Goal: Task Accomplishment & Management: Manage account settings

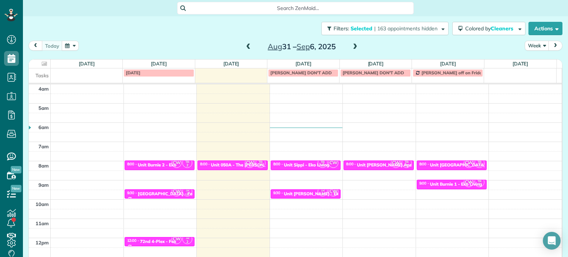
scroll to position [58, 0]
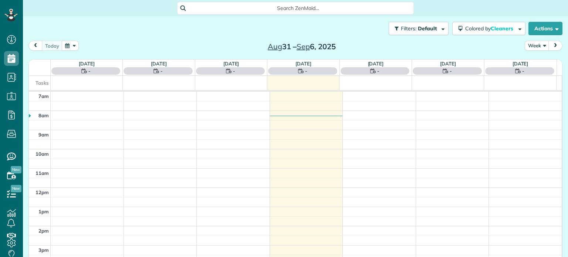
scroll to position [3, 3]
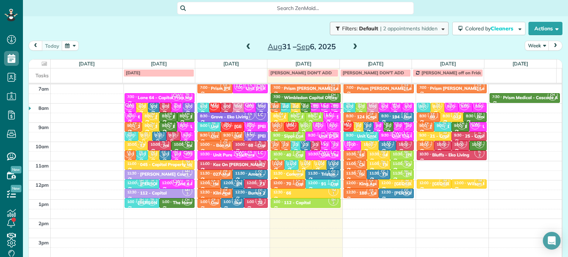
click at [402, 30] on span "| 2 appointments hidden" at bounding box center [408, 28] width 57 height 7
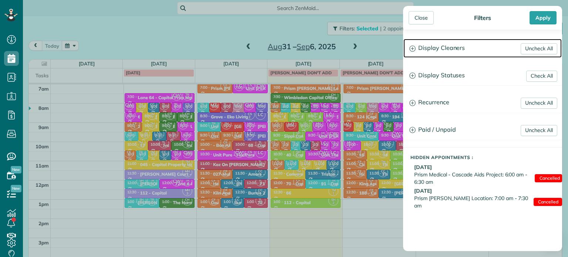
click at [435, 49] on h3 "Display Cleaners" at bounding box center [483, 48] width 158 height 19
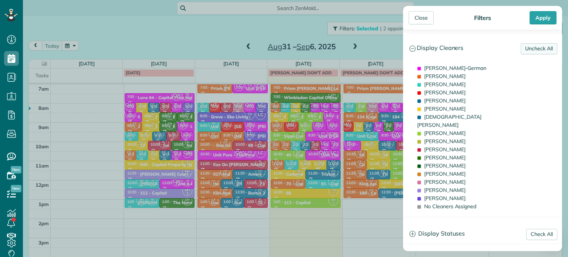
click at [522, 53] on link "Uncheck All" at bounding box center [539, 48] width 37 height 11
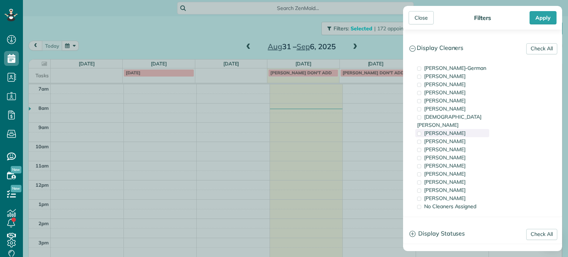
click at [443, 130] on span "[PERSON_NAME]" at bounding box center [445, 133] width 41 height 7
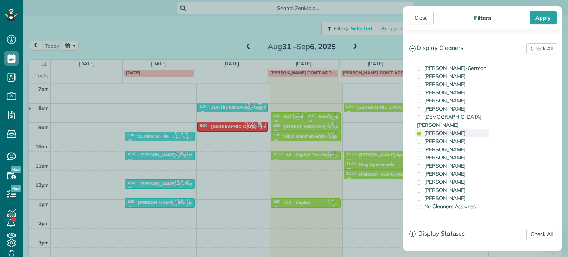
click at [443, 130] on span "[PERSON_NAME]" at bounding box center [445, 133] width 41 height 7
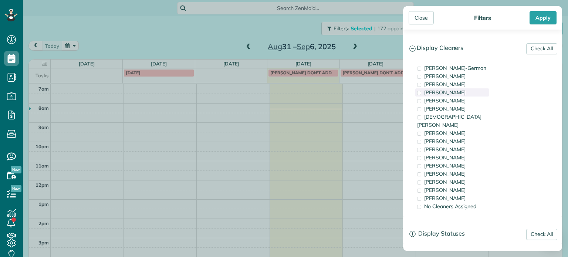
click at [447, 94] on span "[PERSON_NAME]" at bounding box center [445, 92] width 41 height 7
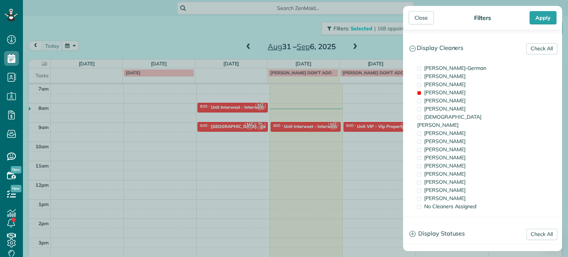
click at [255, 105] on div "Close Filters Apply Check All Display Cleaners [PERSON_NAME]-German [PERSON_NAM…" at bounding box center [284, 128] width 568 height 257
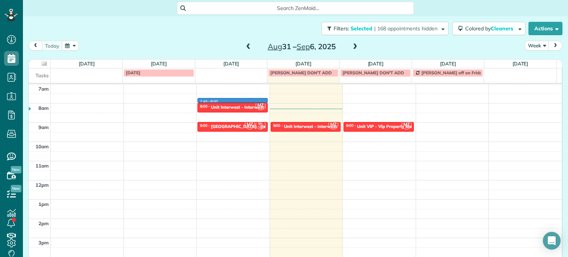
click at [232, 102] on div "4am 5am 6am 7am 8am 9am 10am 11am 12pm 1pm 2pm 3pm 4pm 5pm 7:45 - 8:00 MZ 8:00 …" at bounding box center [295, 161] width 533 height 269
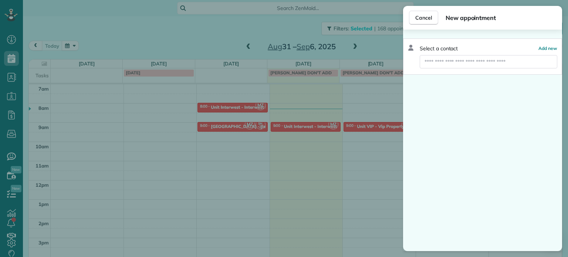
click at [236, 107] on div "Cancel New appointment Select a contact Add new" at bounding box center [284, 128] width 568 height 257
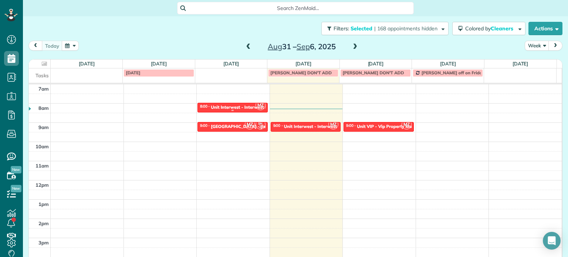
click at [236, 107] on div "Unit Interwest - Interwest Properties" at bounding box center [249, 107] width 76 height 5
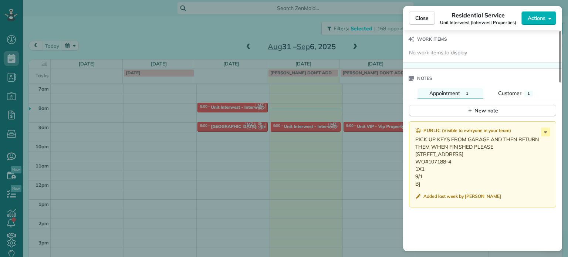
scroll to position [598, 0]
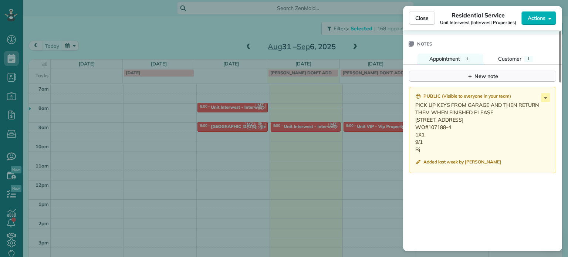
click at [480, 80] on div "New note" at bounding box center [482, 77] width 31 height 8
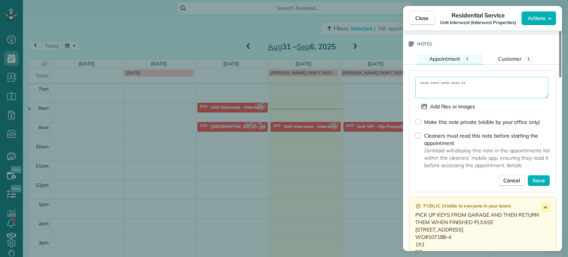
click at [452, 91] on textarea at bounding box center [482, 87] width 133 height 21
paste textarea "**********"
type textarea "**********"
click at [541, 179] on span "Save" at bounding box center [539, 180] width 13 height 7
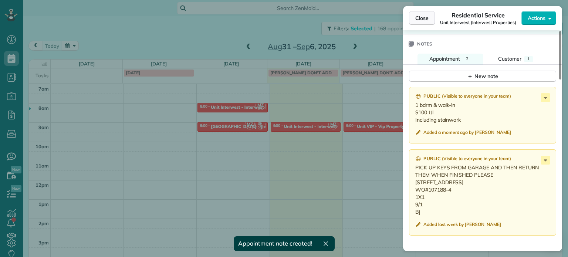
click at [422, 21] on span "Close" at bounding box center [422, 17] width 13 height 7
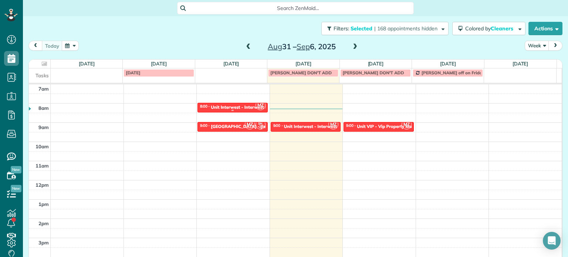
click at [233, 107] on div "Unit Interwest - Interwest Properties" at bounding box center [249, 107] width 76 height 5
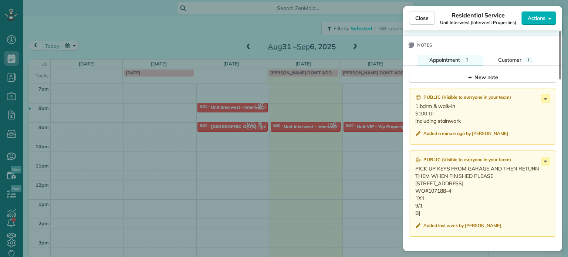
scroll to position [635, 0]
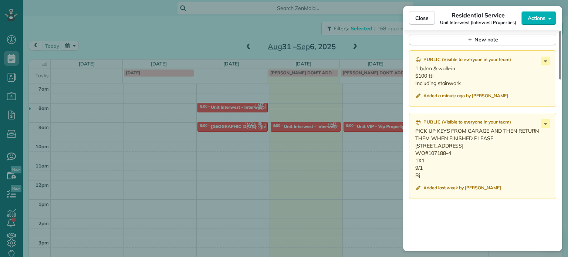
drag, startPoint x: 477, startPoint y: 150, endPoint x: 416, endPoint y: 149, distance: 60.7
click at [416, 149] on p "PICK UP KEYS FROM GARAGE AND THEN RETURN THEM WHEN FINISHED PLEASE [STREET_ADDR…" at bounding box center [484, 153] width 136 height 52
click at [381, 51] on div "Close Residential Service Unit Interwest (Interwest Properties) Actions Status …" at bounding box center [284, 128] width 568 height 257
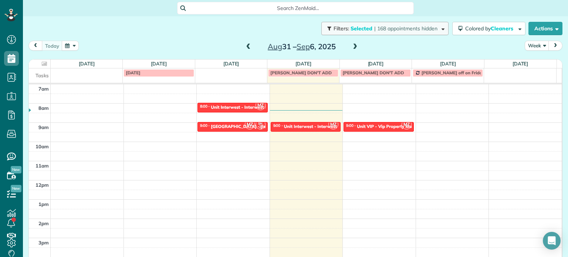
click at [387, 32] on button "Filters: Selected | 168 appointments hidden" at bounding box center [385, 28] width 127 height 13
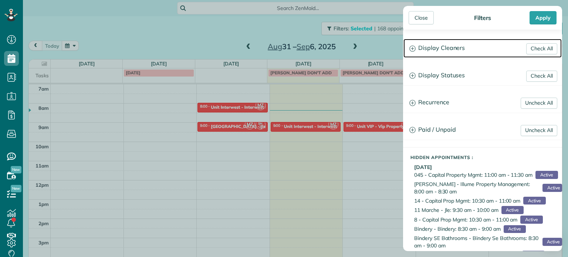
click at [440, 44] on h3 "Display Cleaners" at bounding box center [483, 48] width 158 height 19
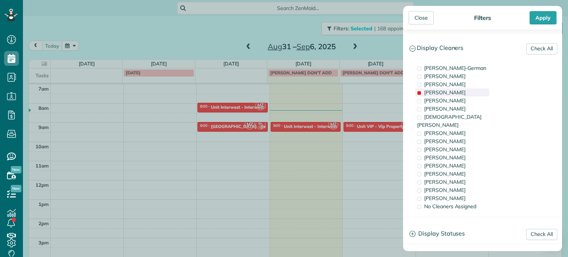
click at [450, 93] on div "[PERSON_NAME]" at bounding box center [453, 92] width 74 height 8
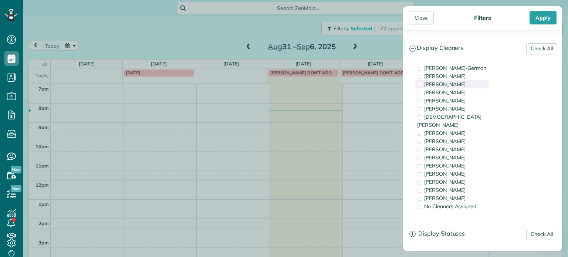
click at [450, 83] on span "[PERSON_NAME]" at bounding box center [445, 84] width 41 height 7
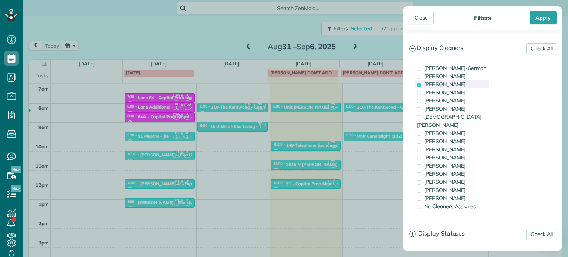
click at [450, 83] on span "[PERSON_NAME]" at bounding box center [445, 84] width 41 height 7
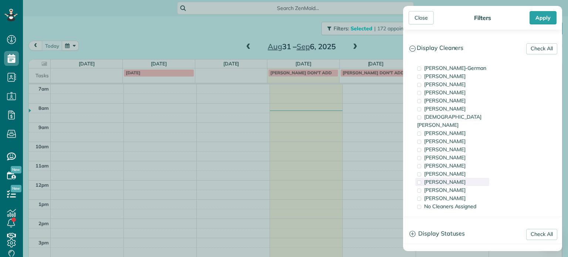
click at [447, 179] on span "[PERSON_NAME]" at bounding box center [445, 182] width 41 height 7
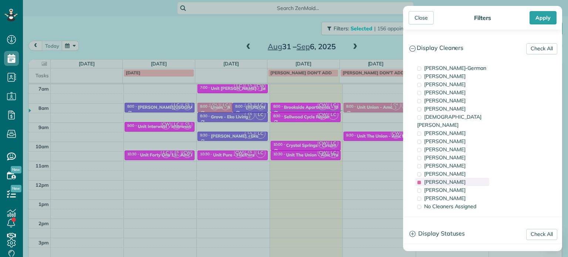
click at [447, 179] on span "[PERSON_NAME]" at bounding box center [445, 182] width 41 height 7
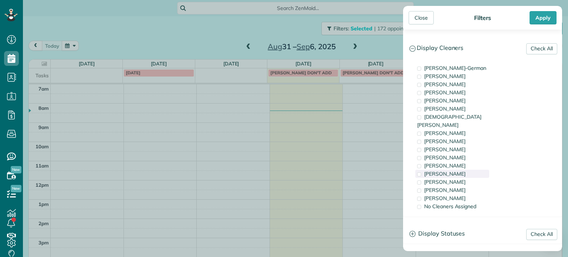
click at [447, 171] on span "[PERSON_NAME]" at bounding box center [445, 174] width 41 height 7
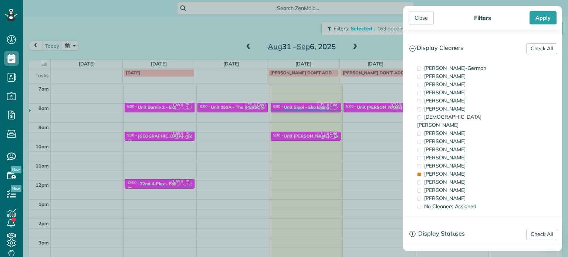
click at [380, 125] on div "Close Filters Apply Check All Display Cleaners [PERSON_NAME]-German [PERSON_NAM…" at bounding box center [284, 128] width 568 height 257
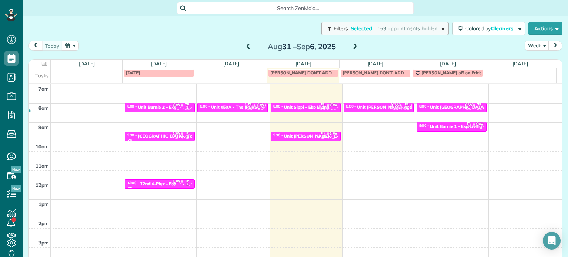
click at [382, 32] on button "Filters: Selected | 163 appointments hidden" at bounding box center [385, 28] width 127 height 13
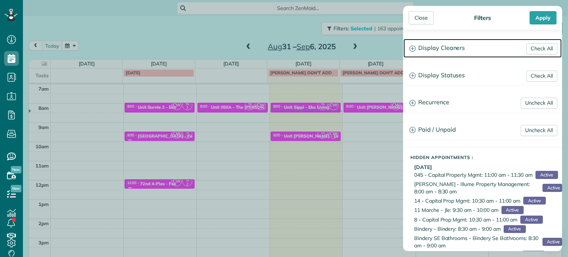
click at [460, 43] on h3 "Display Cleaners" at bounding box center [483, 48] width 158 height 19
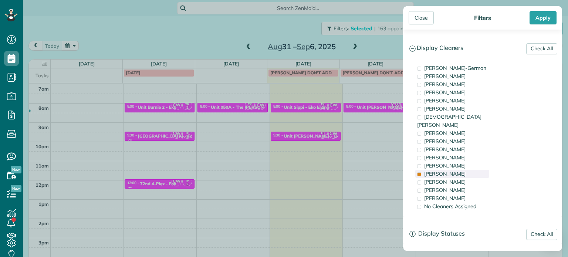
click at [450, 171] on span "[PERSON_NAME]" at bounding box center [445, 174] width 41 height 7
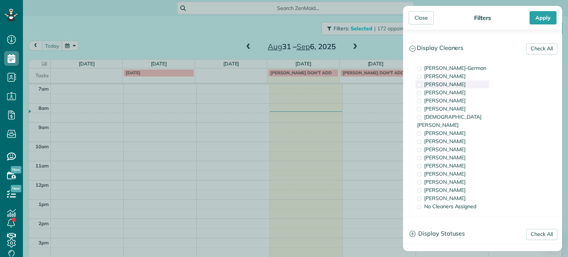
click at [455, 85] on span "[PERSON_NAME]" at bounding box center [445, 84] width 41 height 7
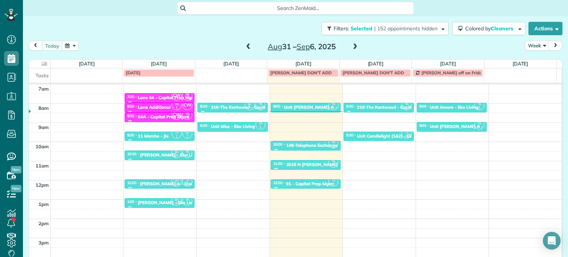
click at [333, 89] on div "Close Filters Apply Check All Display Cleaners [PERSON_NAME]-German [PERSON_NAM…" at bounding box center [284, 128] width 568 height 257
click at [352, 46] on span at bounding box center [355, 47] width 8 height 7
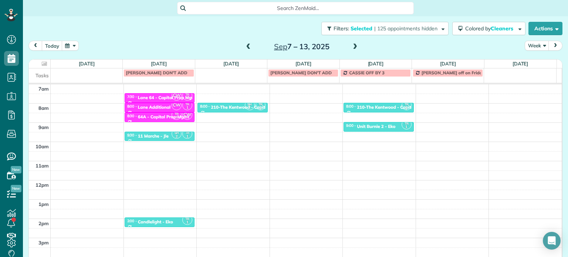
click at [240, 125] on div "4am 5am 6am 7am 8am 9am 10am 11am 12pm 1pm 2pm 3pm 4pm 5pm SH 2 TR 1 6:00 - 6:3…" at bounding box center [295, 161] width 533 height 269
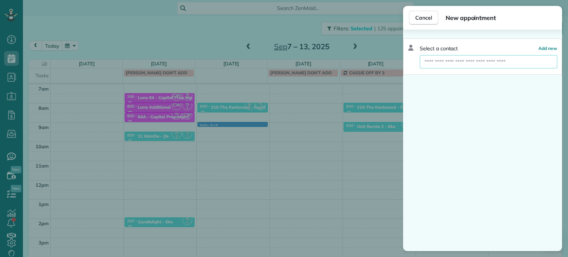
click at [479, 60] on input "text" at bounding box center [489, 61] width 138 height 13
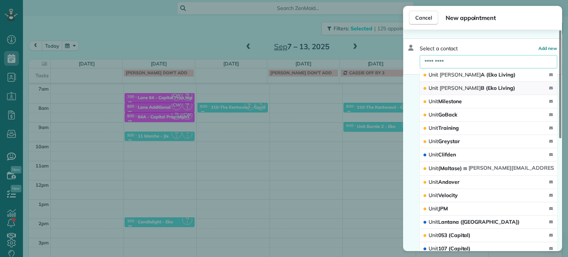
type input "*********"
click at [465, 87] on span "Unit [PERSON_NAME] (Eko Living)" at bounding box center [472, 88] width 87 height 7
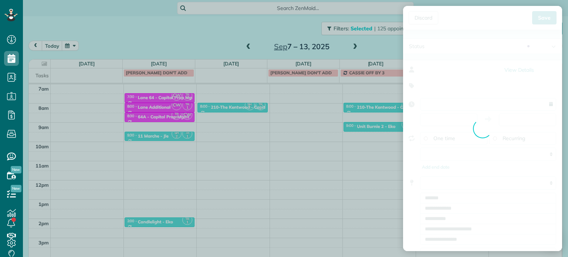
type input "**********"
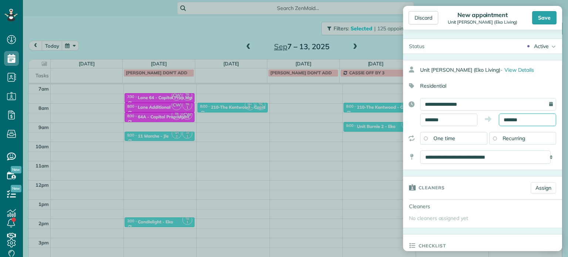
click at [509, 121] on input "*******" at bounding box center [527, 120] width 57 height 13
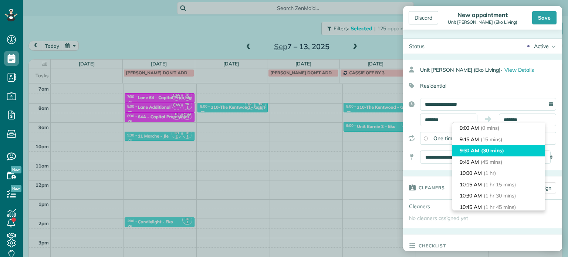
type input "*******"
click at [492, 148] on span "(30 mins)" at bounding box center [493, 150] width 23 height 7
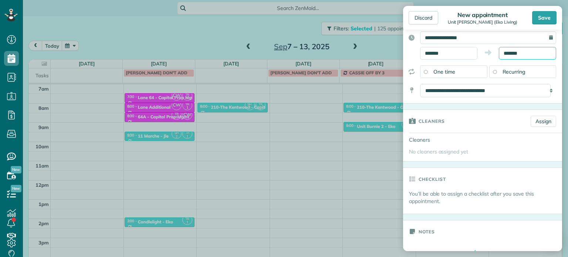
scroll to position [74, 0]
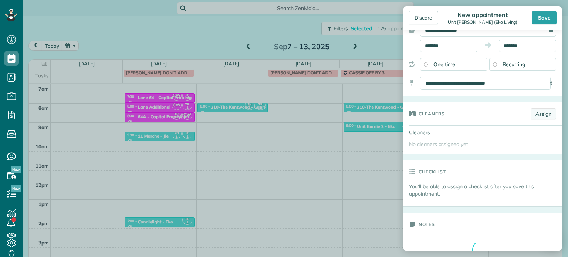
click at [536, 117] on link "Assign" at bounding box center [544, 113] width 26 height 11
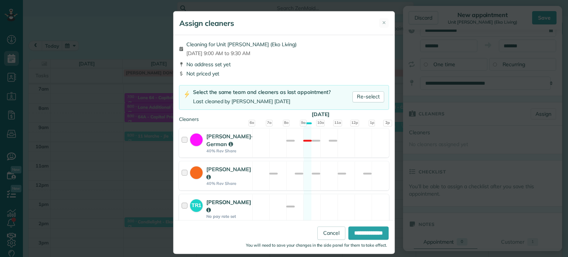
click at [344, 210] on div "TR1 [PERSON_NAME] No pay rate set Available" at bounding box center [284, 208] width 210 height 29
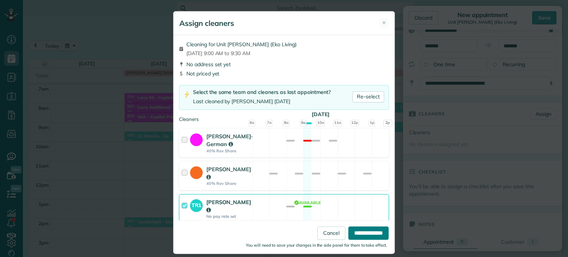
click at [358, 231] on input "**********" at bounding box center [369, 233] width 40 height 13
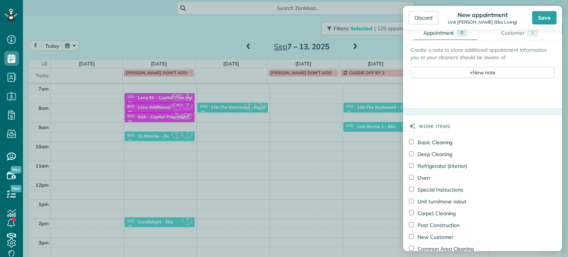
scroll to position [296, 0]
click at [477, 76] on div "Create a note to store additional appointment information you or your cleaners …" at bounding box center [483, 66] width 144 height 42
click at [480, 71] on div "+ New note" at bounding box center [483, 71] width 144 height 11
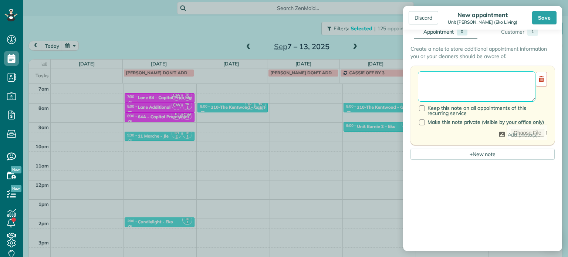
click at [484, 76] on textarea at bounding box center [477, 86] width 118 height 30
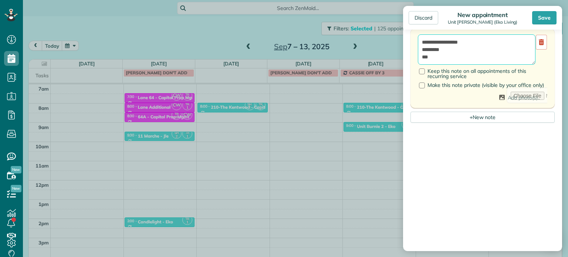
paste textarea "*********"
type textarea "**********"
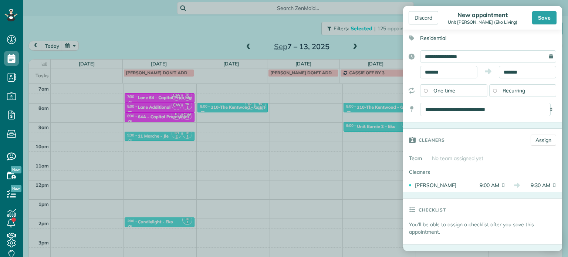
scroll to position [37, 0]
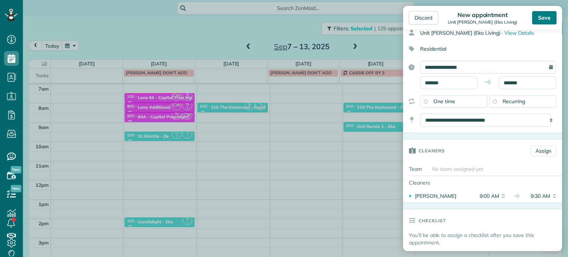
click at [541, 13] on div "Save" at bounding box center [545, 17] width 24 height 13
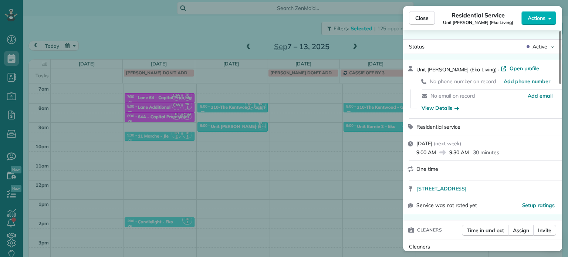
click at [293, 122] on div "Close Residential Service Unit [PERSON_NAME] (Eko Living) Actions Status Active…" at bounding box center [284, 128] width 568 height 257
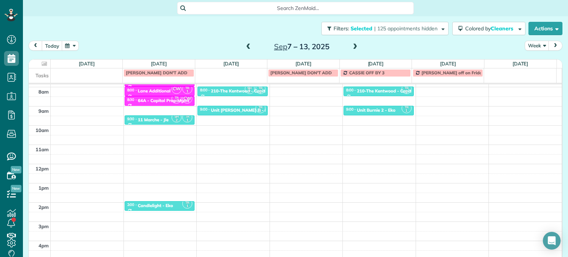
scroll to position [37, 0]
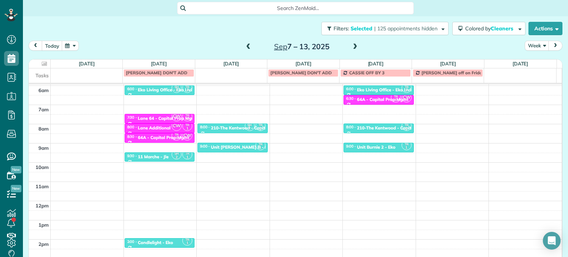
click at [295, 124] on div "4am 5am 6am 7am 8am 9am 10am 11am 12pm 1pm 2pm 3pm 4pm 5pm SH 2 TR 1 6:00 - 6:3…" at bounding box center [295, 181] width 533 height 269
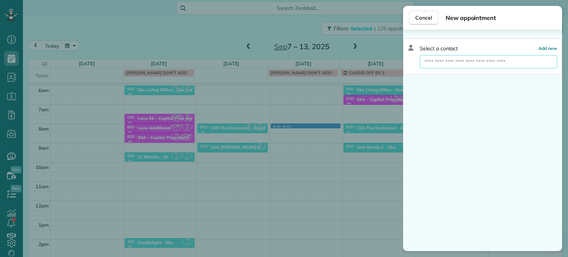
click at [462, 63] on input "text" at bounding box center [489, 61] width 138 height 13
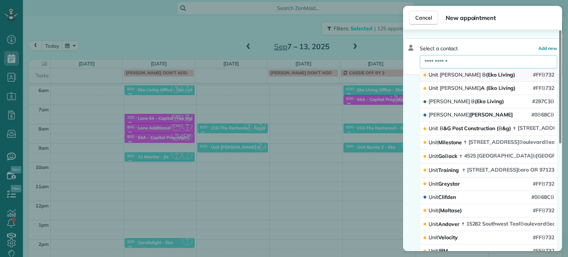
type input "**********"
click at [483, 76] on span "B" at bounding box center [485, 74] width 4 height 7
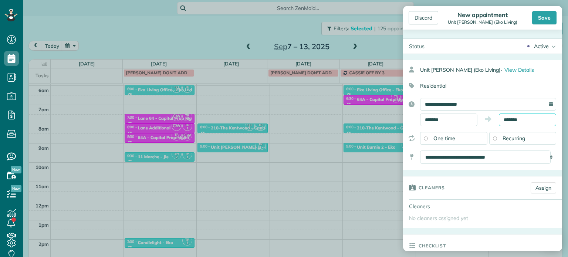
click at [512, 121] on input "*******" at bounding box center [527, 120] width 57 height 13
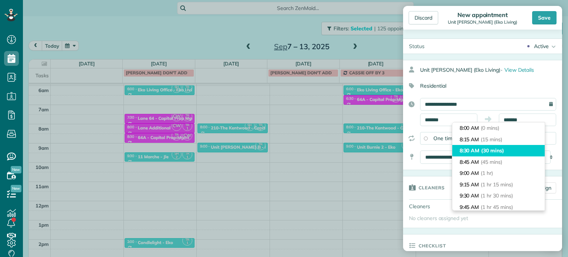
type input "*******"
click at [496, 152] on span "(30 mins)" at bounding box center [493, 150] width 23 height 7
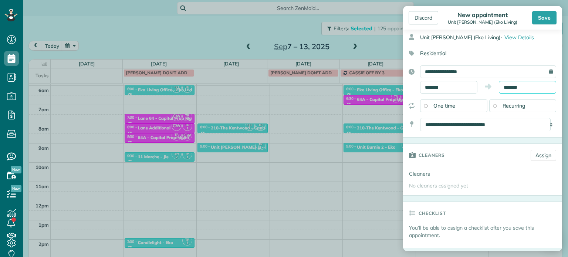
scroll to position [74, 0]
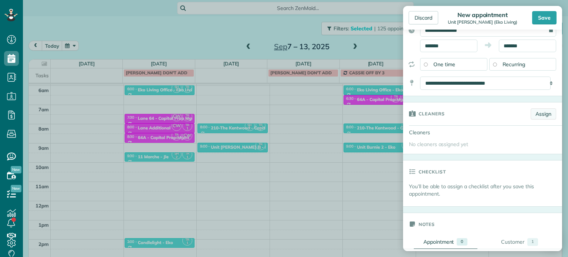
click at [539, 114] on link "Assign" at bounding box center [544, 113] width 26 height 11
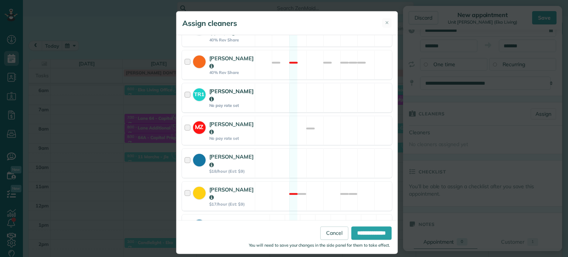
click at [323, 108] on div "TR1 [PERSON_NAME] No pay rate set Available" at bounding box center [287, 97] width 210 height 29
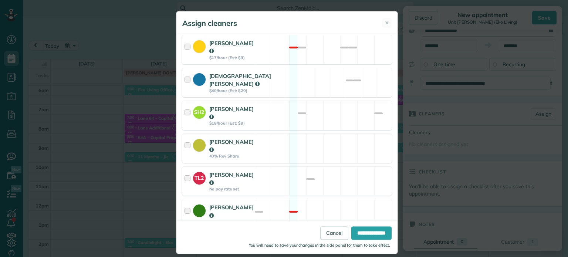
scroll to position [259, 0]
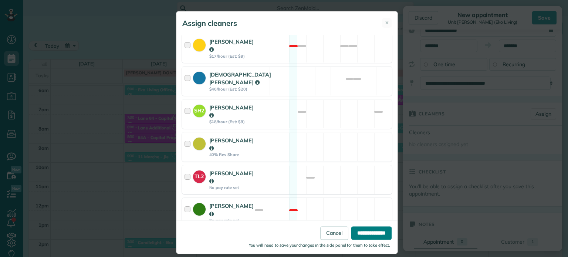
click at [372, 232] on input "**********" at bounding box center [372, 233] width 40 height 13
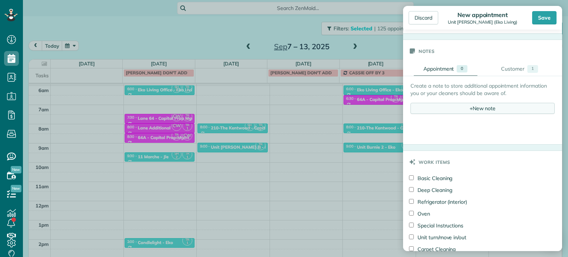
click at [473, 103] on div "+ New note" at bounding box center [483, 108] width 144 height 11
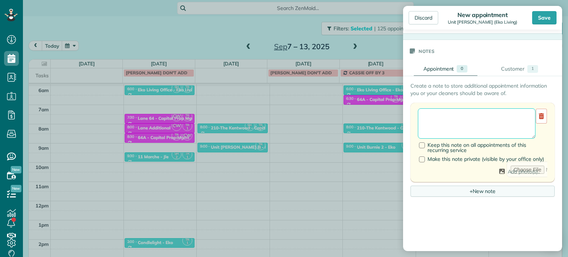
click at [475, 117] on textarea at bounding box center [477, 123] width 118 height 30
click at [441, 126] on textarea "**********" at bounding box center [474, 123] width 112 height 30
paste textarea "*********"
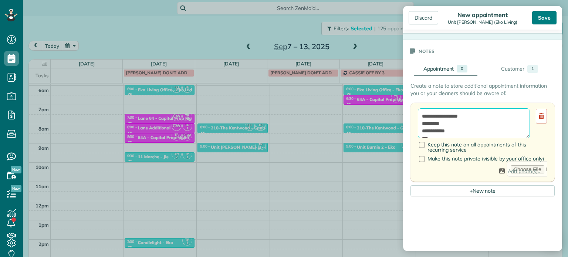
type textarea "**********"
click at [544, 14] on div "Save" at bounding box center [545, 17] width 24 height 13
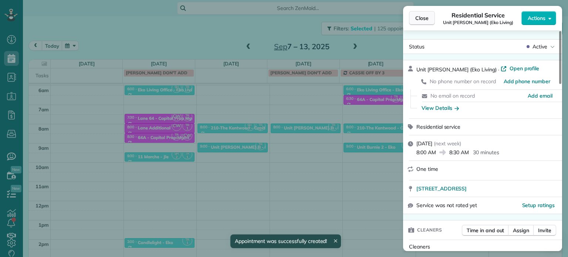
click at [425, 17] on span "Close" at bounding box center [422, 17] width 13 height 7
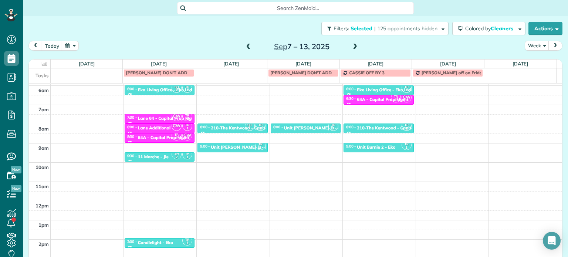
click at [248, 48] on span at bounding box center [249, 47] width 8 height 7
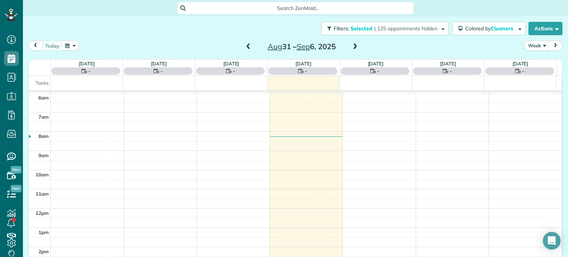
scroll to position [58, 0]
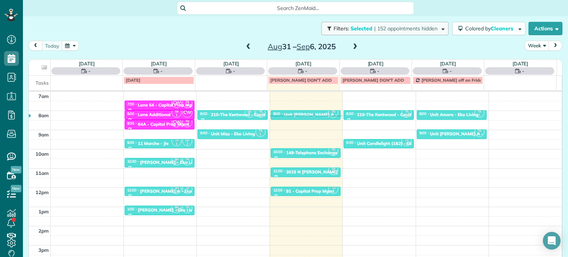
click at [396, 30] on span "| 152 appointments hidden" at bounding box center [406, 28] width 63 height 7
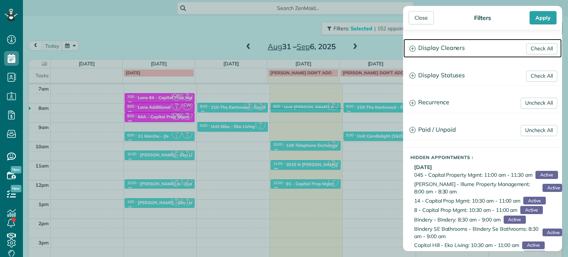
click at [434, 47] on h3 "Display Cleaners" at bounding box center [483, 48] width 158 height 19
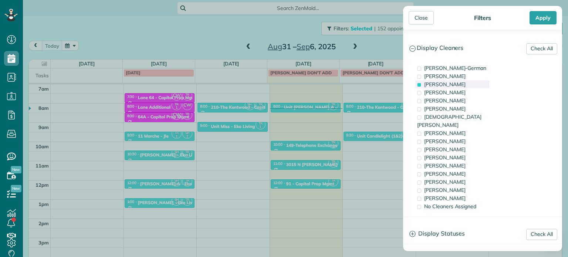
click at [440, 84] on span "[PERSON_NAME]" at bounding box center [445, 84] width 41 height 7
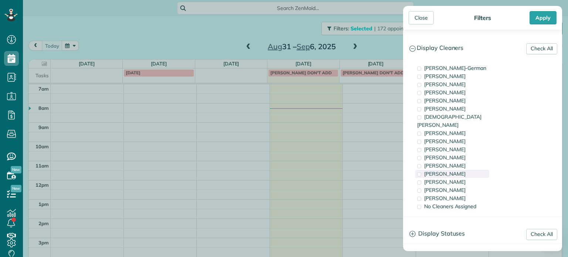
click at [450, 171] on span "[PERSON_NAME]" at bounding box center [445, 174] width 41 height 7
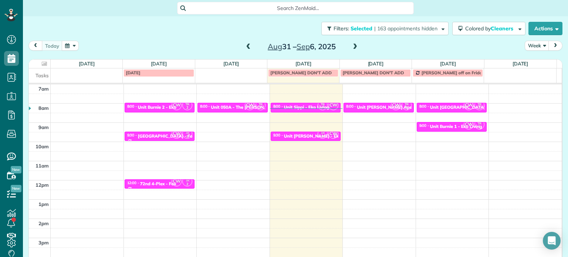
click at [311, 118] on div "Close Filters Apply Check All Display Cleaners [PERSON_NAME]-German [PERSON_NAM…" at bounding box center [284, 128] width 568 height 257
click at [305, 104] on div "8:00 - 8:30 Unit Sippi - Eko Living" at bounding box center [306, 107] width 66 height 6
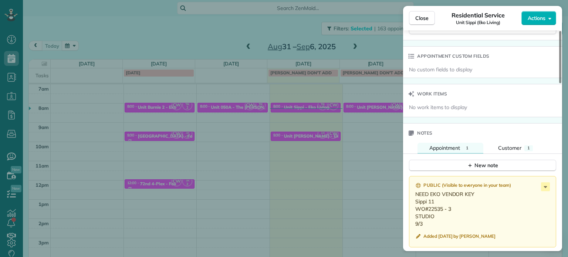
scroll to position [560, 0]
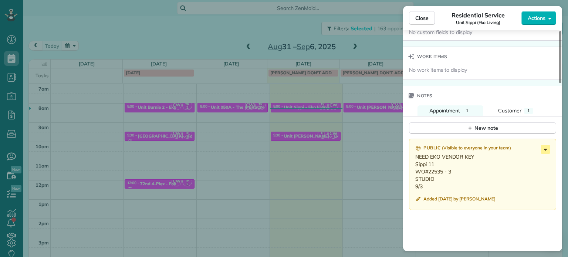
click at [548, 152] on icon at bounding box center [545, 149] width 9 height 9
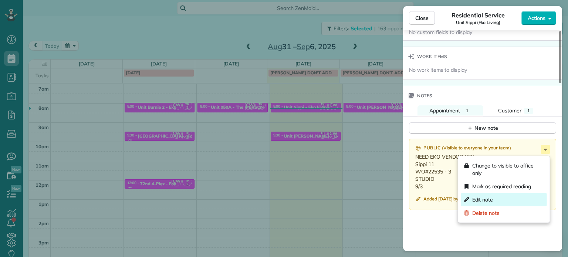
click at [508, 199] on div "Edit note" at bounding box center [505, 199] width 86 height 13
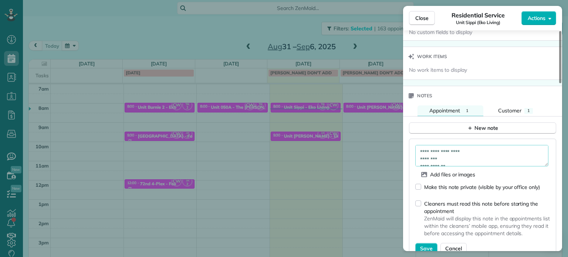
click at [481, 154] on textarea "**********" at bounding box center [482, 155] width 133 height 21
type textarea "**********"
click at [429, 247] on span "Save" at bounding box center [426, 248] width 13 height 7
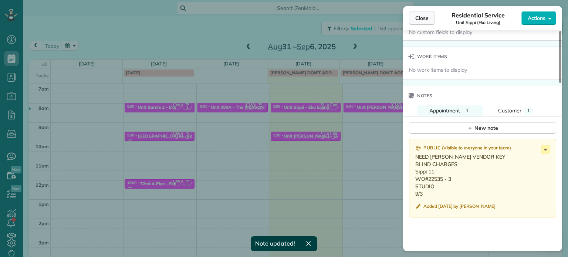
click at [430, 16] on button "Close" at bounding box center [422, 18] width 26 height 14
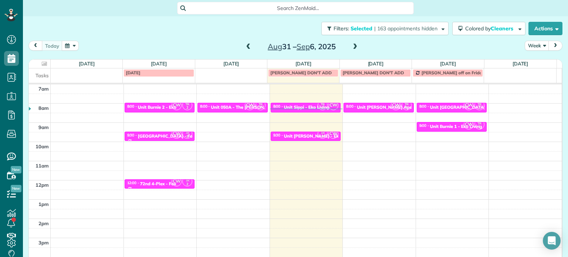
click at [372, 125] on div "4am 5am 6am 7am 8am 9am 10am 11am 12pm 1pm 2pm 3pm 4pm 5pm CW TR 2 8:00 - 8:[GE…" at bounding box center [295, 161] width 533 height 269
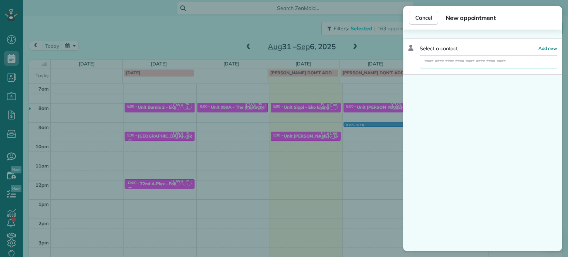
click at [482, 62] on input "text" at bounding box center [489, 61] width 138 height 13
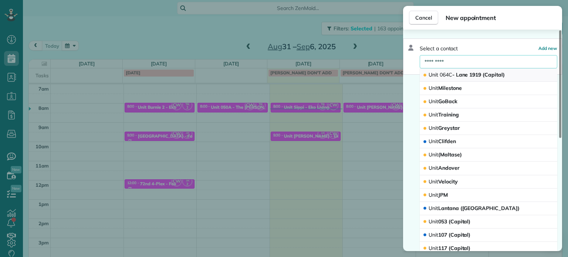
type input "*********"
click at [472, 75] on span "Unit 064C - Lane 1919 (Capital)" at bounding box center [467, 74] width 76 height 7
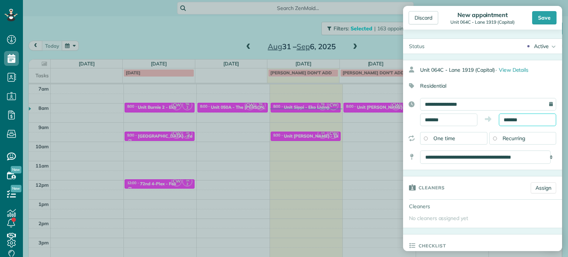
click at [510, 124] on body "Dashboard Scheduling Calendar View List View Dispatch View - Weekly scheduling …" at bounding box center [284, 128] width 568 height 257
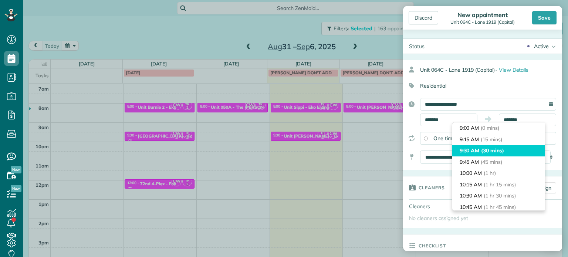
type input "*******"
click at [500, 151] on span "(30 mins)" at bounding box center [493, 150] width 23 height 7
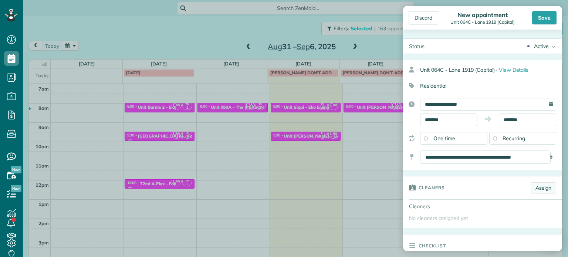
click at [536, 187] on link "Assign" at bounding box center [544, 187] width 26 height 11
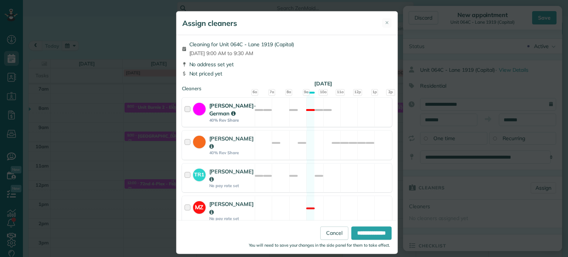
click at [331, 114] on div "[PERSON_NAME]-German 40% Rev Share Not available" at bounding box center [287, 112] width 210 height 29
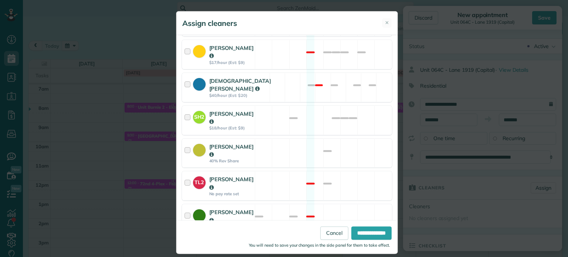
scroll to position [362, 0]
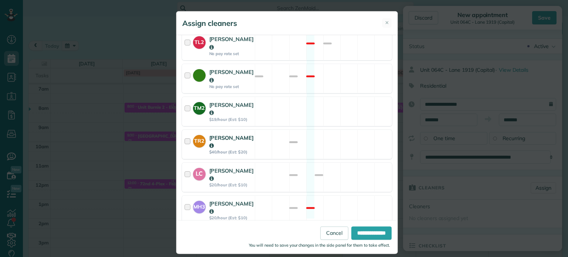
click at [350, 130] on div "TR2 [PERSON_NAME] $40/hour (Est: $20) Available" at bounding box center [287, 144] width 210 height 29
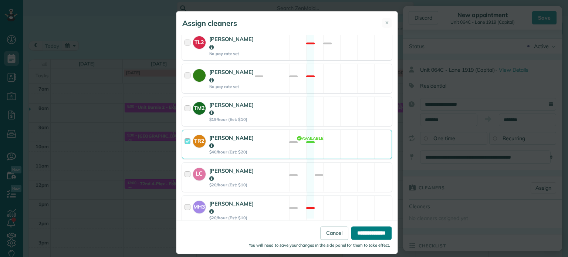
click at [370, 235] on input "**********" at bounding box center [372, 233] width 40 height 13
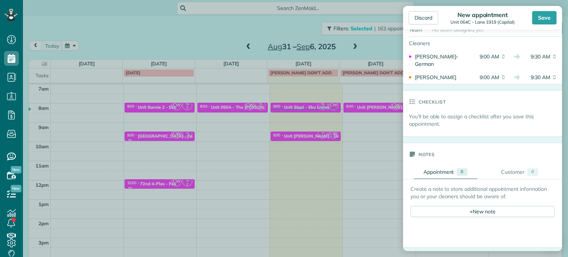
scroll to position [259, 0]
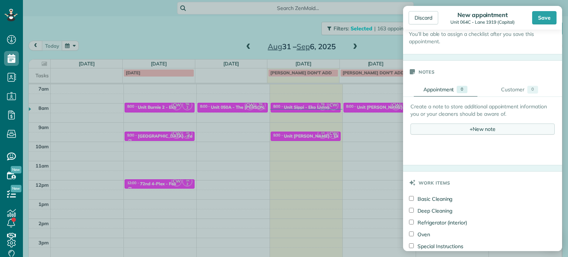
click at [484, 128] on div "+ New note" at bounding box center [483, 129] width 144 height 11
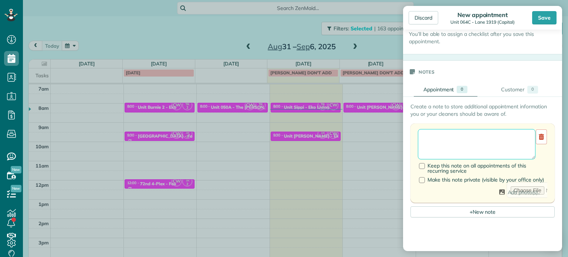
click at [485, 141] on textarea at bounding box center [477, 144] width 118 height 30
paste textarea "**********"
paste textarea "********"
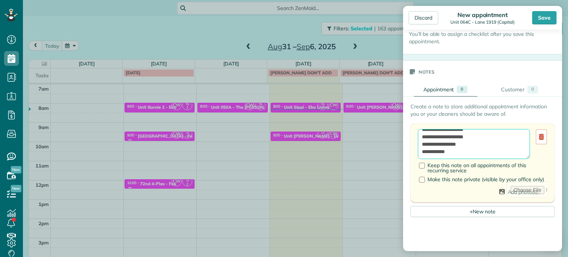
paste textarea "**********"
click at [466, 134] on textarea "**********" at bounding box center [474, 144] width 112 height 30
type textarea "**********"
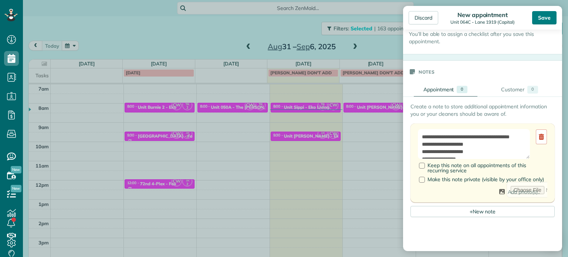
click at [546, 21] on div "Save" at bounding box center [545, 17] width 24 height 13
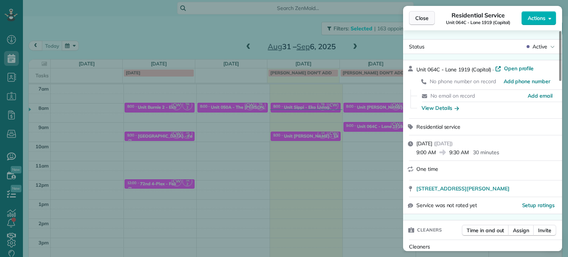
click at [423, 19] on span "Close" at bounding box center [422, 17] width 13 height 7
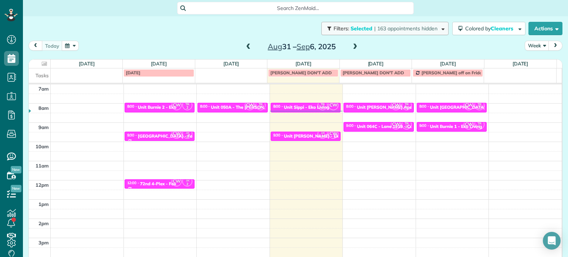
click at [387, 25] on span "| 163 appointments hidden" at bounding box center [406, 28] width 63 height 7
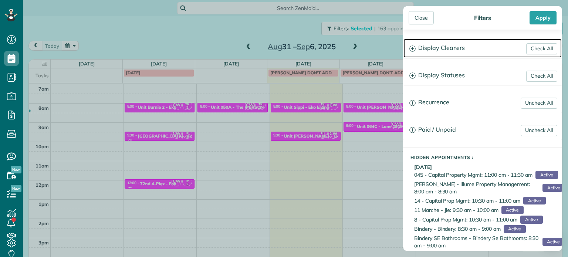
click at [457, 47] on h3 "Display Cleaners" at bounding box center [483, 48] width 158 height 19
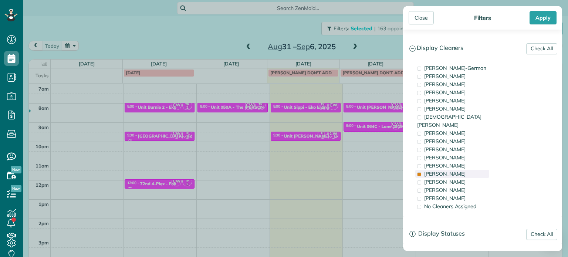
click at [457, 170] on div "[PERSON_NAME]" at bounding box center [453, 174] width 74 height 8
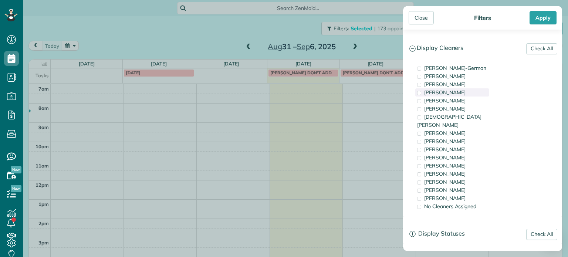
click at [458, 92] on div "[PERSON_NAME]" at bounding box center [453, 92] width 74 height 8
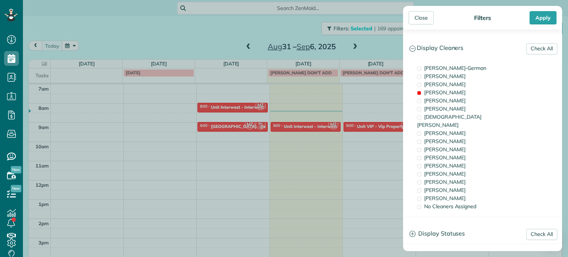
click at [343, 129] on div "Close Filters Apply Check All Display Cleaners [PERSON_NAME]-German [PERSON_NAM…" at bounding box center [284, 128] width 568 height 257
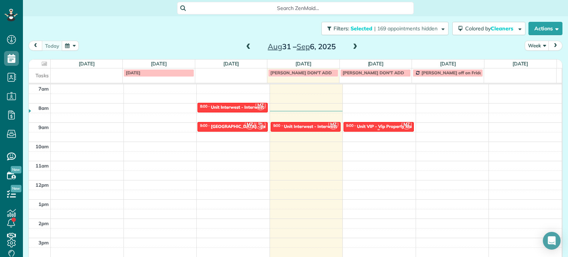
click at [358, 127] on div "Unit VIP - Vip Property Management" at bounding box center [395, 126] width 76 height 5
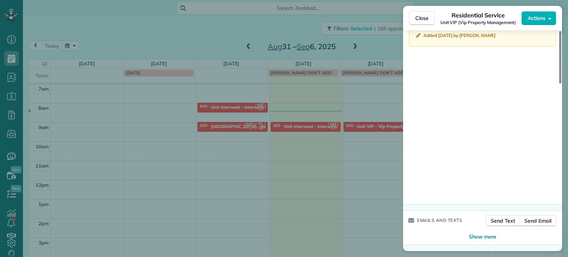
scroll to position [630, 0]
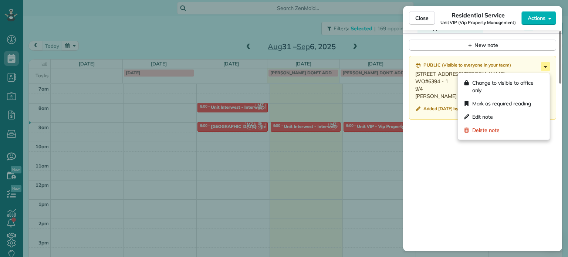
click at [549, 70] on icon at bounding box center [545, 66] width 9 height 9
click at [510, 114] on div "Edit note" at bounding box center [505, 116] width 86 height 13
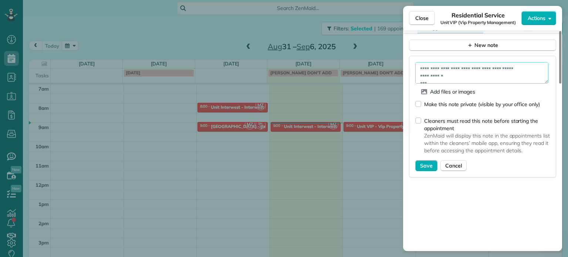
click at [456, 77] on textarea "**********" at bounding box center [482, 72] width 133 height 21
type textarea "**********"
click at [423, 162] on div "Save Cancel" at bounding box center [483, 165] width 135 height 11
click at [427, 168] on span "Save" at bounding box center [426, 165] width 13 height 7
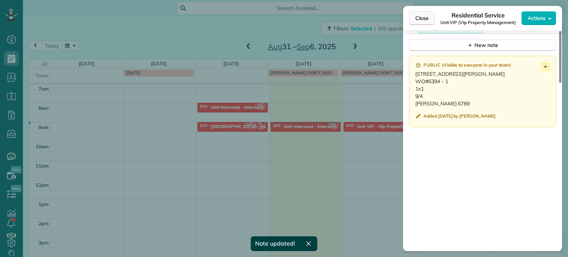
click at [428, 17] on span "Close" at bounding box center [422, 17] width 13 height 7
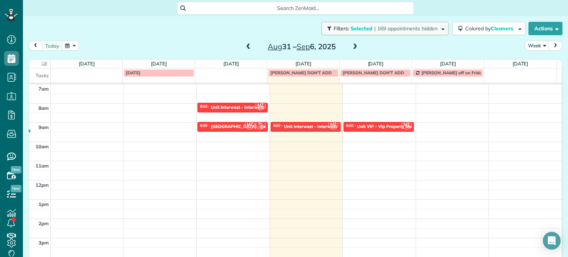
click at [430, 25] on span "| 169 appointments hidden" at bounding box center [406, 28] width 63 height 7
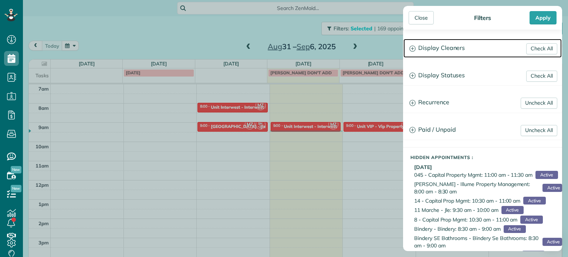
click at [454, 54] on h3 "Display Cleaners" at bounding box center [483, 48] width 158 height 19
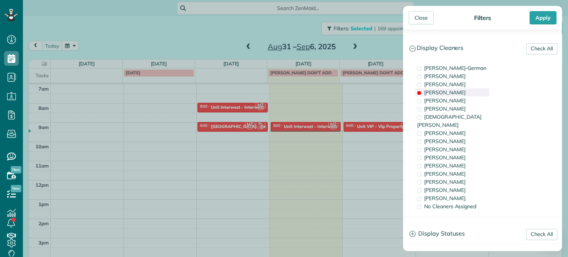
click at [463, 91] on div "[PERSON_NAME]" at bounding box center [453, 92] width 74 height 8
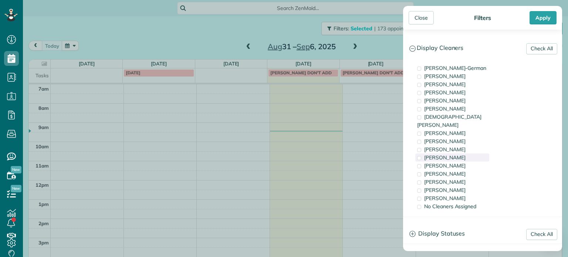
click at [463, 154] on div "[PERSON_NAME]" at bounding box center [453, 158] width 74 height 8
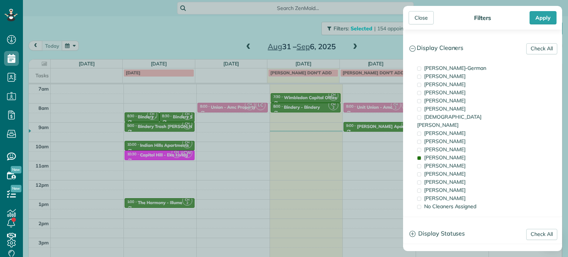
click at [362, 155] on div "Close Filters Apply Check All Display Cleaners [PERSON_NAME]-German [PERSON_NAM…" at bounding box center [284, 128] width 568 height 257
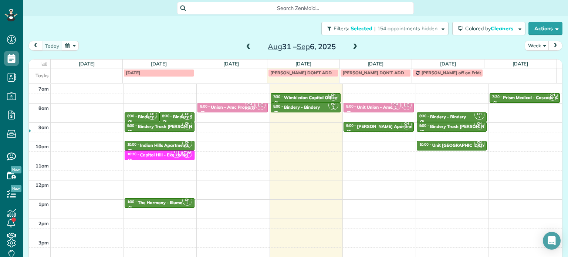
click at [435, 147] on div "Unit [GEOGRAPHIC_DATA] - Eko" at bounding box center [466, 145] width 67 height 5
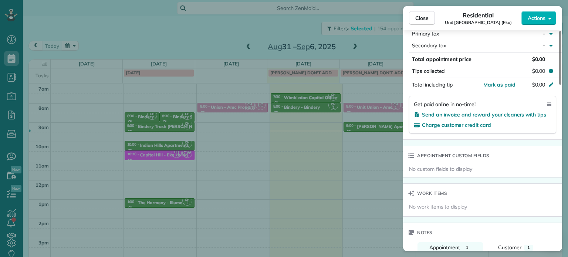
scroll to position [523, 0]
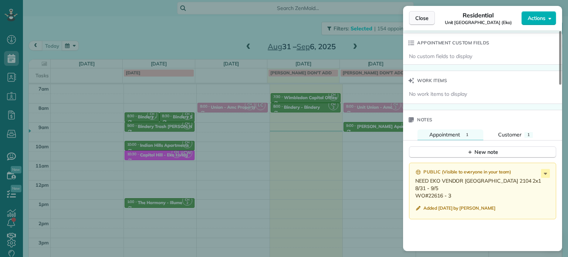
click at [419, 21] on span "Close" at bounding box center [422, 17] width 13 height 7
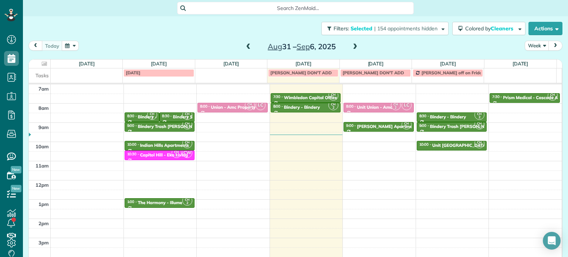
click at [245, 48] on span at bounding box center [249, 47] width 8 height 7
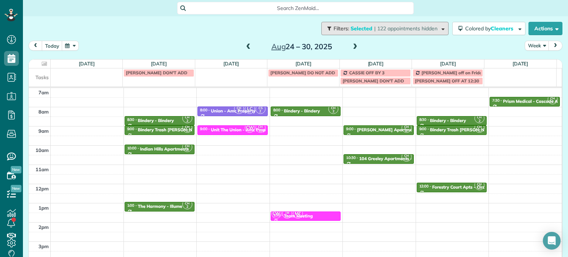
click at [417, 32] on button "Filters: Selected | 122 appointments hidden" at bounding box center [385, 28] width 127 height 13
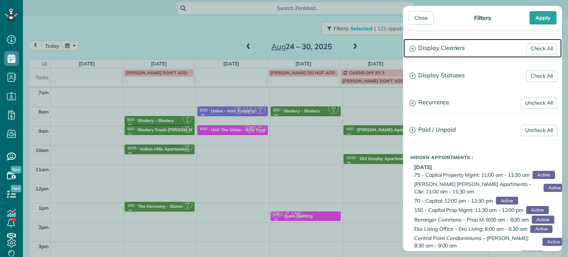
click at [440, 50] on h3 "Display Cleaners" at bounding box center [483, 48] width 158 height 19
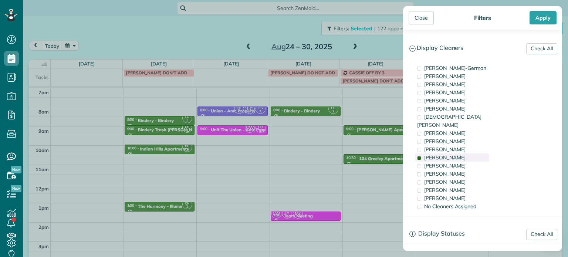
click at [459, 154] on div "[PERSON_NAME]" at bounding box center [453, 158] width 74 height 8
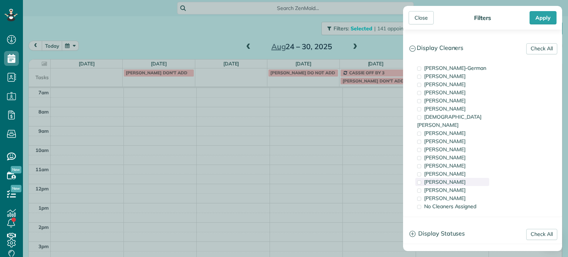
click at [460, 178] on div "[PERSON_NAME]" at bounding box center [453, 182] width 74 height 8
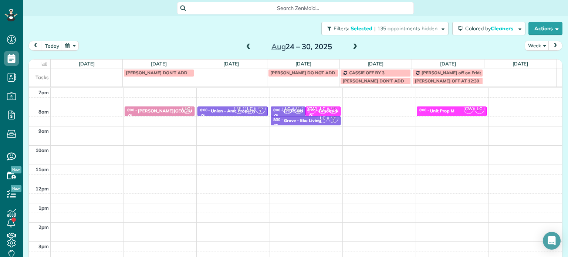
click at [348, 152] on div "Close Filters Apply Check All Display Cleaners [PERSON_NAME]-German [PERSON_NAM…" at bounding box center [284, 128] width 568 height 257
click at [415, 28] on span "| 135 appointments hidden" at bounding box center [406, 28] width 63 height 7
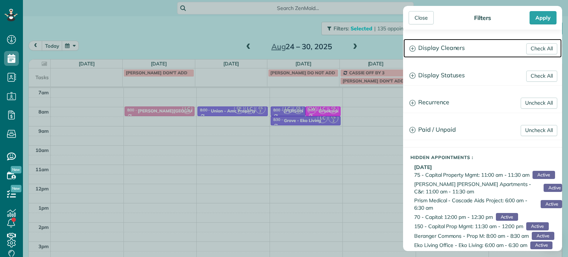
click at [449, 52] on h3 "Display Cleaners" at bounding box center [483, 48] width 158 height 19
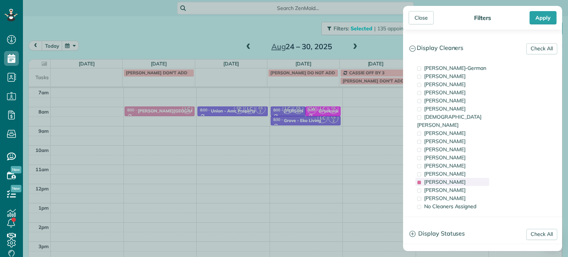
click at [458, 178] on div "[PERSON_NAME]" at bounding box center [453, 182] width 74 height 8
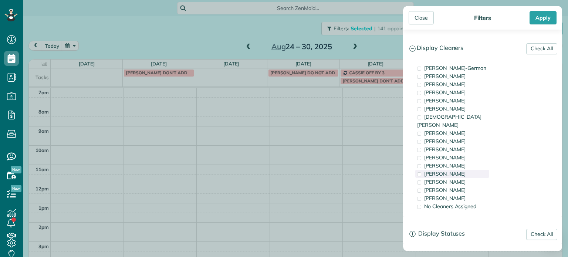
click at [457, 170] on div "[PERSON_NAME]" at bounding box center [453, 174] width 74 height 8
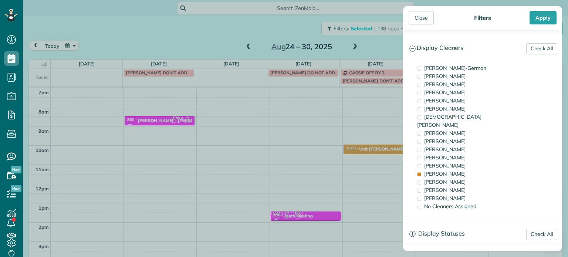
click at [343, 138] on div "Close Filters Apply Check All Display Cleaners [PERSON_NAME]-German [PERSON_NAM…" at bounding box center [284, 128] width 568 height 257
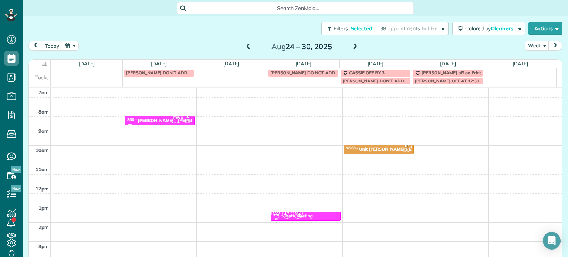
click at [351, 44] on span at bounding box center [355, 47] width 8 height 7
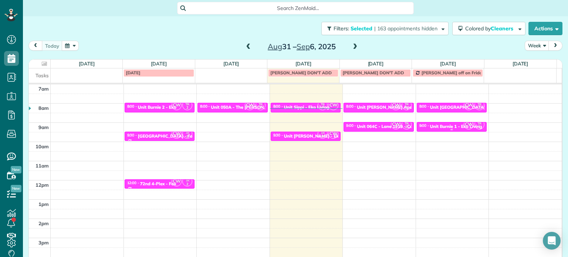
click at [440, 127] on div "Unit Burnie 1 - Eko Living" at bounding box center [456, 126] width 52 height 5
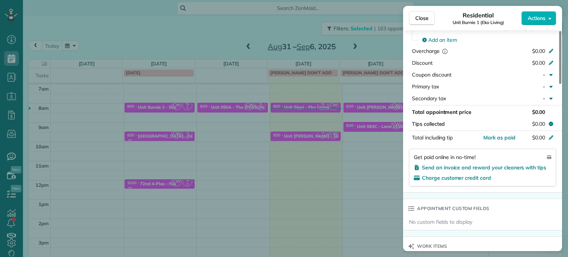
scroll to position [482, 0]
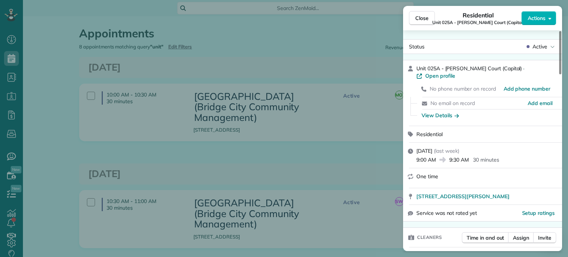
scroll to position [702, 0]
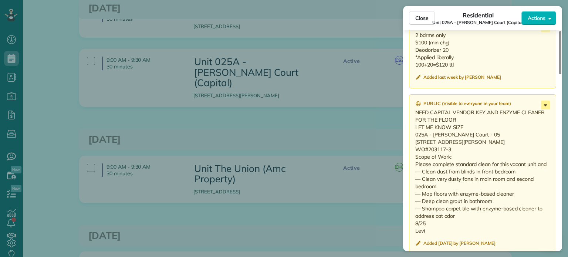
click at [546, 101] on icon at bounding box center [545, 105] width 9 height 9
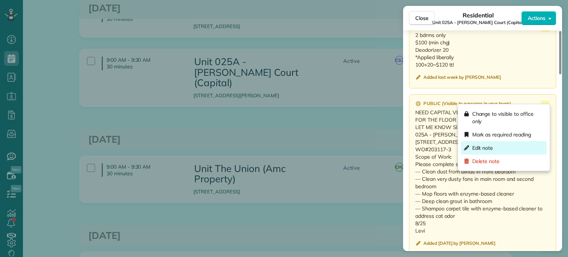
click at [489, 144] on span "Edit note" at bounding box center [483, 147] width 21 height 7
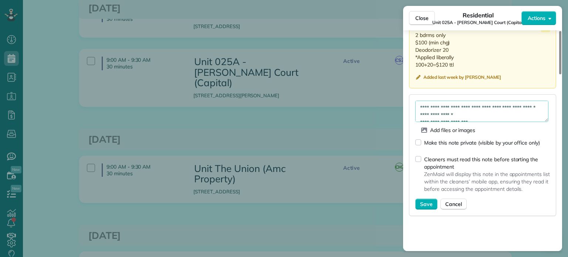
click at [494, 111] on textarea "**********" at bounding box center [482, 111] width 133 height 21
type textarea "**********"
click at [429, 202] on span "Save" at bounding box center [426, 204] width 13 height 7
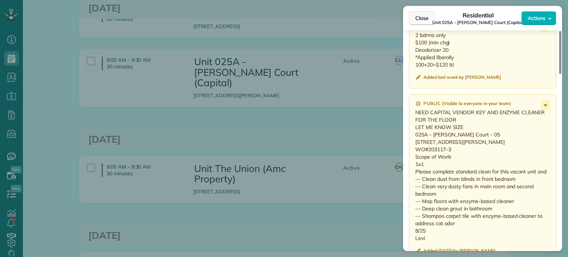
click at [429, 19] on button "Close" at bounding box center [422, 18] width 26 height 14
